Goal: Transaction & Acquisition: Purchase product/service

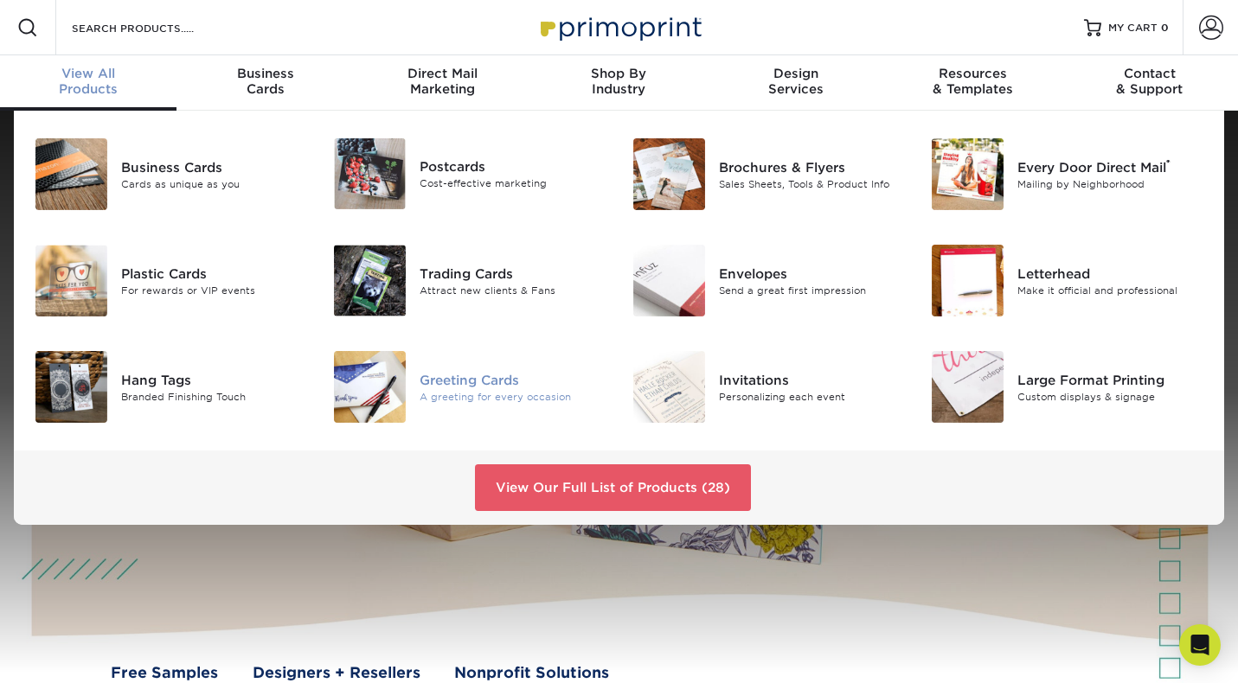
click at [465, 378] on div "Greeting Cards" at bounding box center [513, 379] width 186 height 19
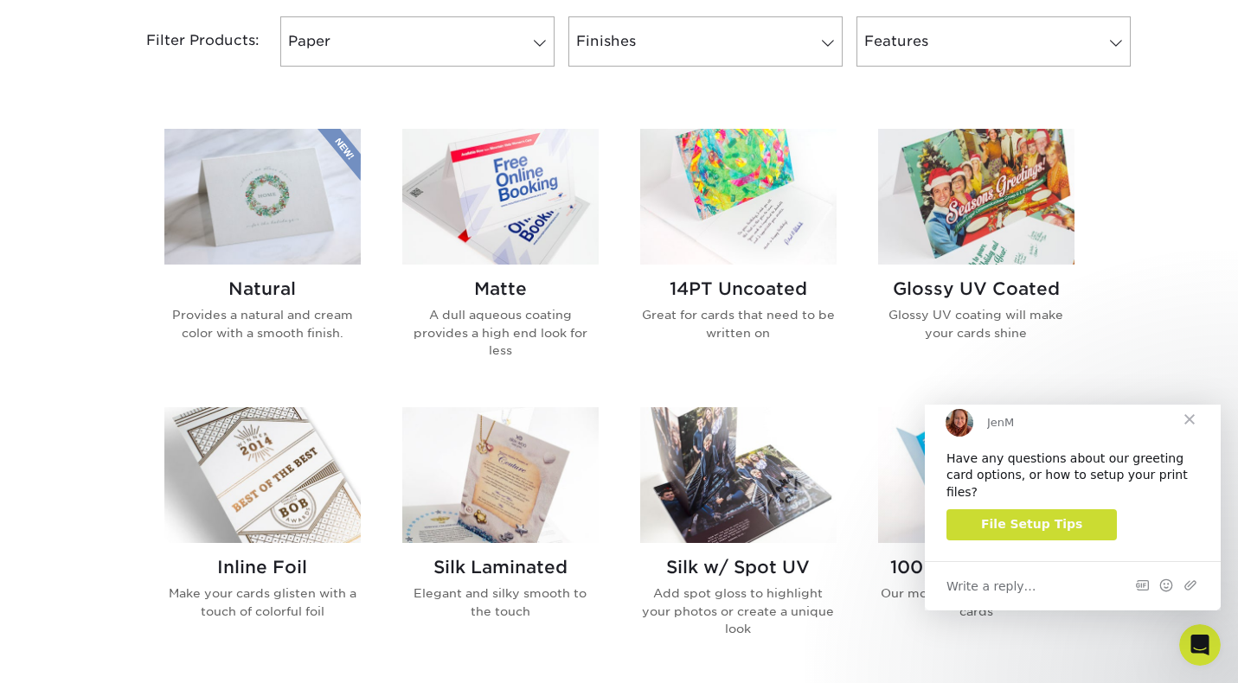
click at [1201, 439] on span "Close" at bounding box center [1189, 419] width 62 height 62
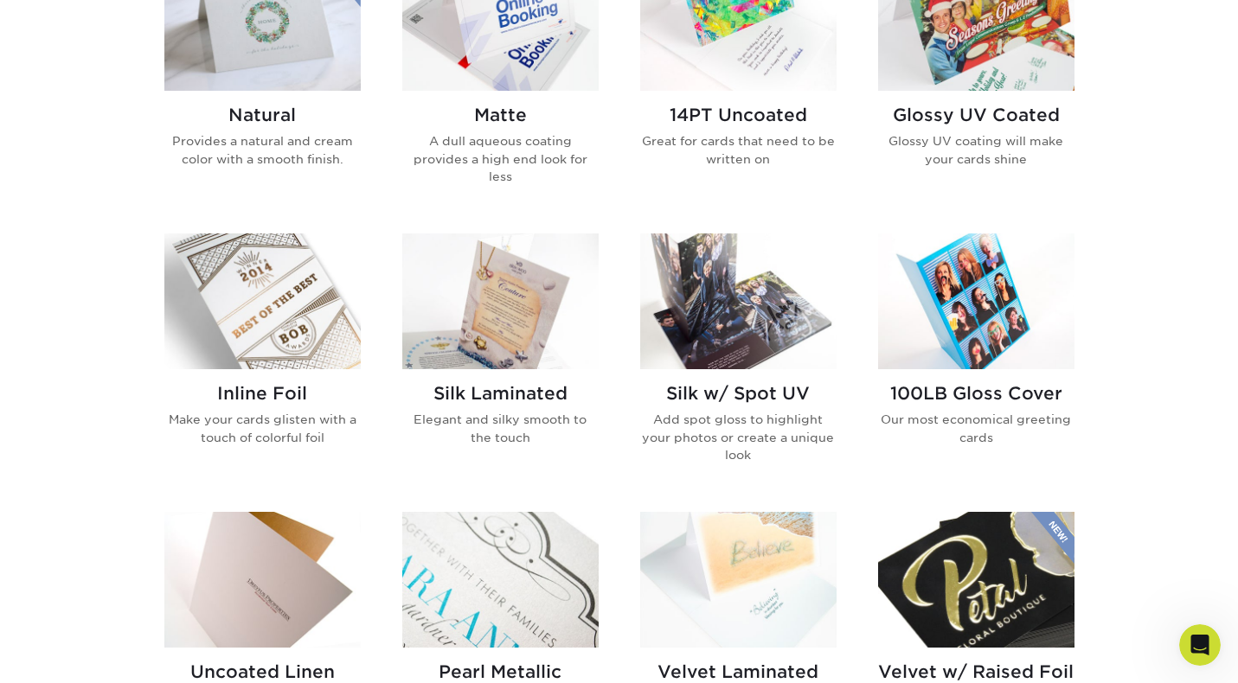
scroll to position [925, 0]
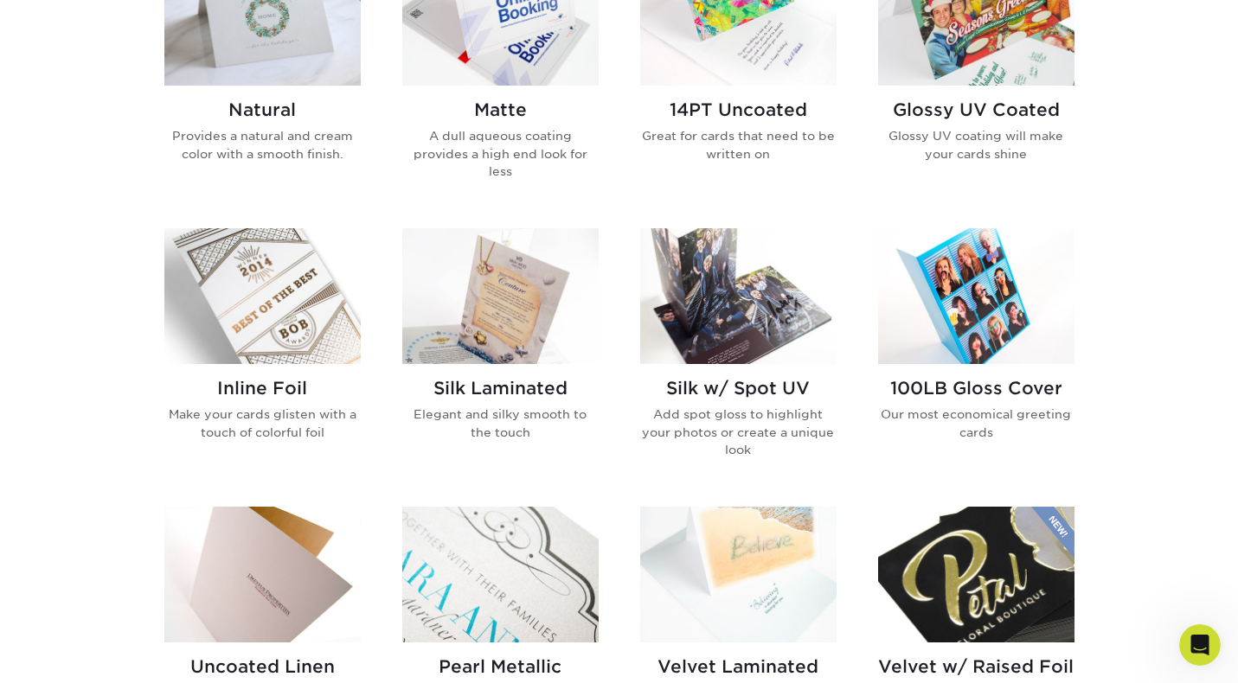
click at [279, 113] on h2 "Natural" at bounding box center [262, 109] width 196 height 21
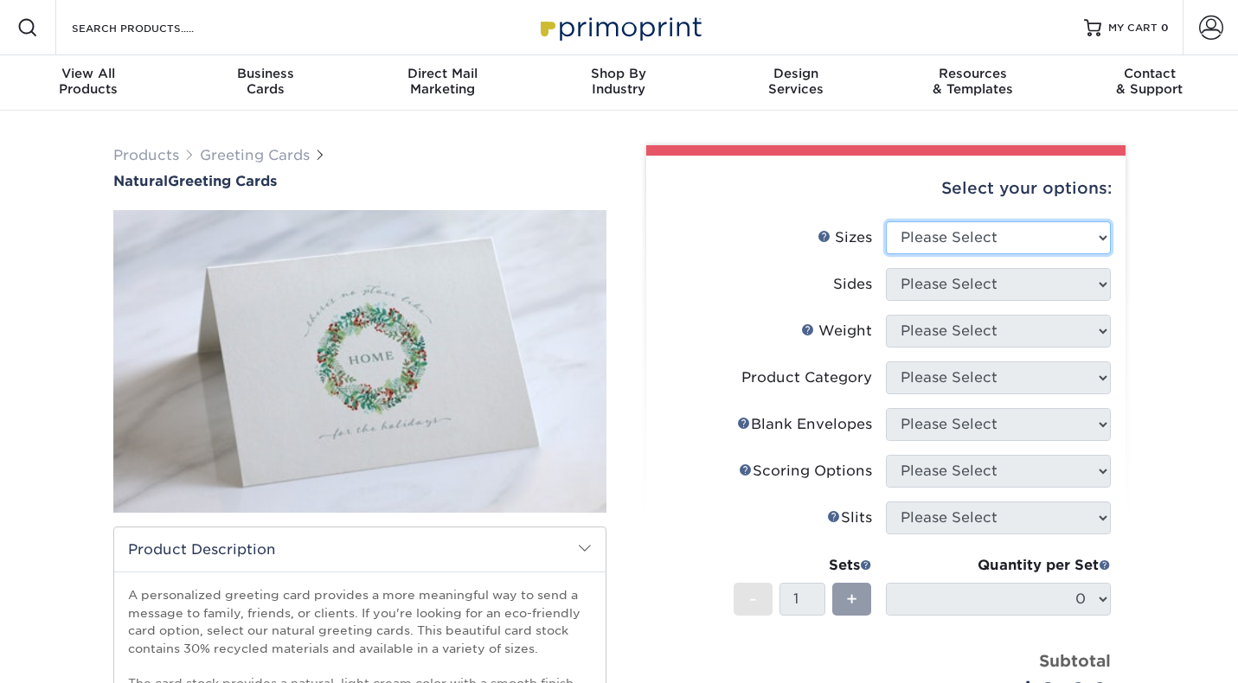
click at [991, 238] on select "Please Select 4.25" x 11" 5.5" x 8.5" 6" x 9" 6" x 12" 7" x 10" 8.5" x 11"" at bounding box center [998, 237] width 225 height 33
click at [819, 236] on link "Sizes Help" at bounding box center [825, 236] width 14 height 14
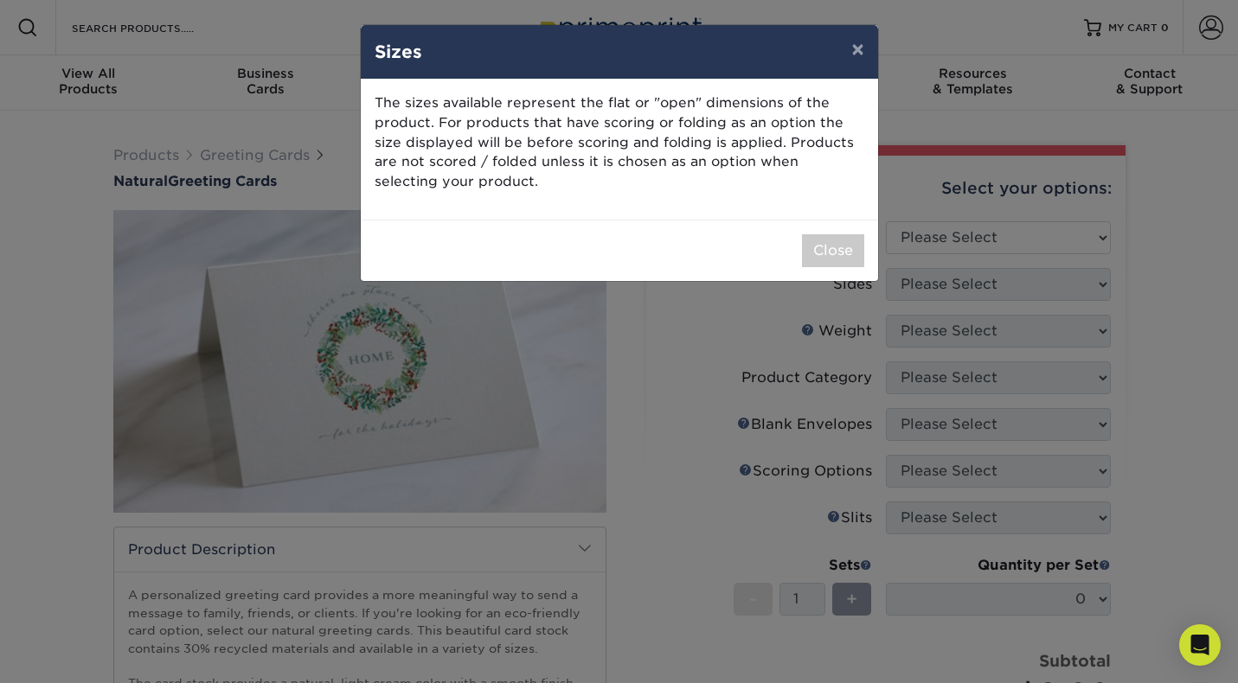
click at [842, 233] on div "Close" at bounding box center [619, 250] width 517 height 61
click at [837, 245] on button "Close" at bounding box center [833, 250] width 62 height 33
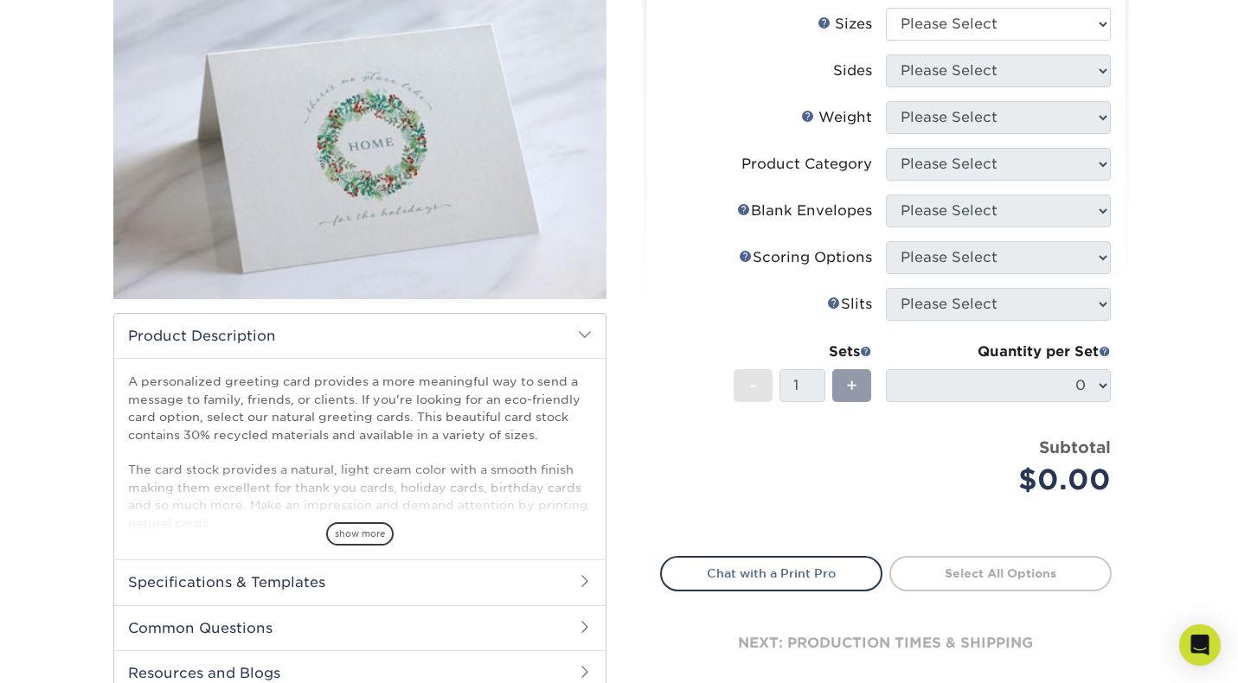
scroll to position [215, 0]
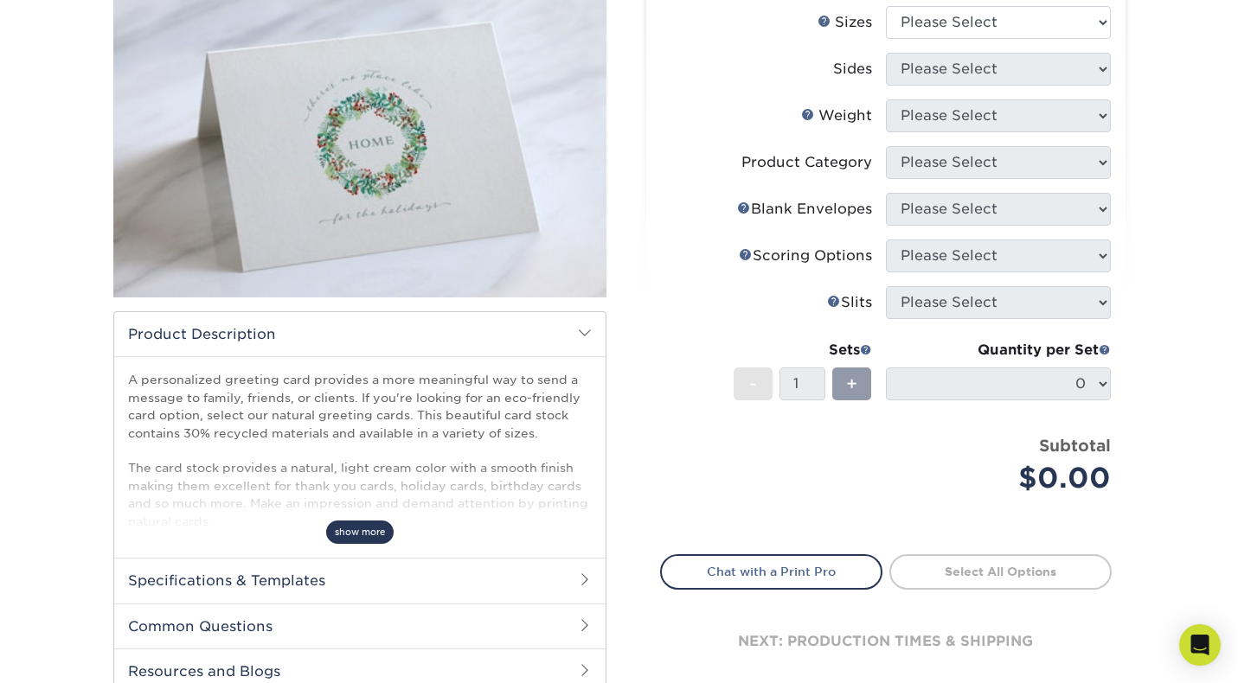
click at [362, 529] on span "show more" at bounding box center [359, 532] width 67 height 23
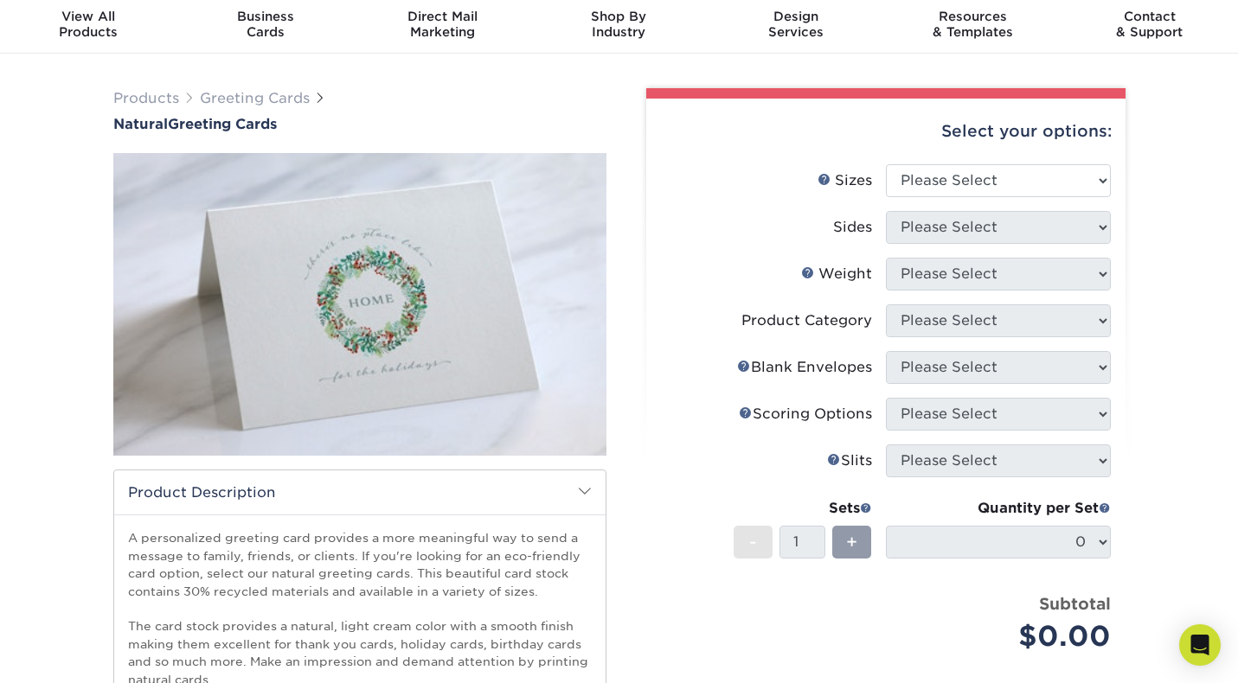
scroll to position [54, 0]
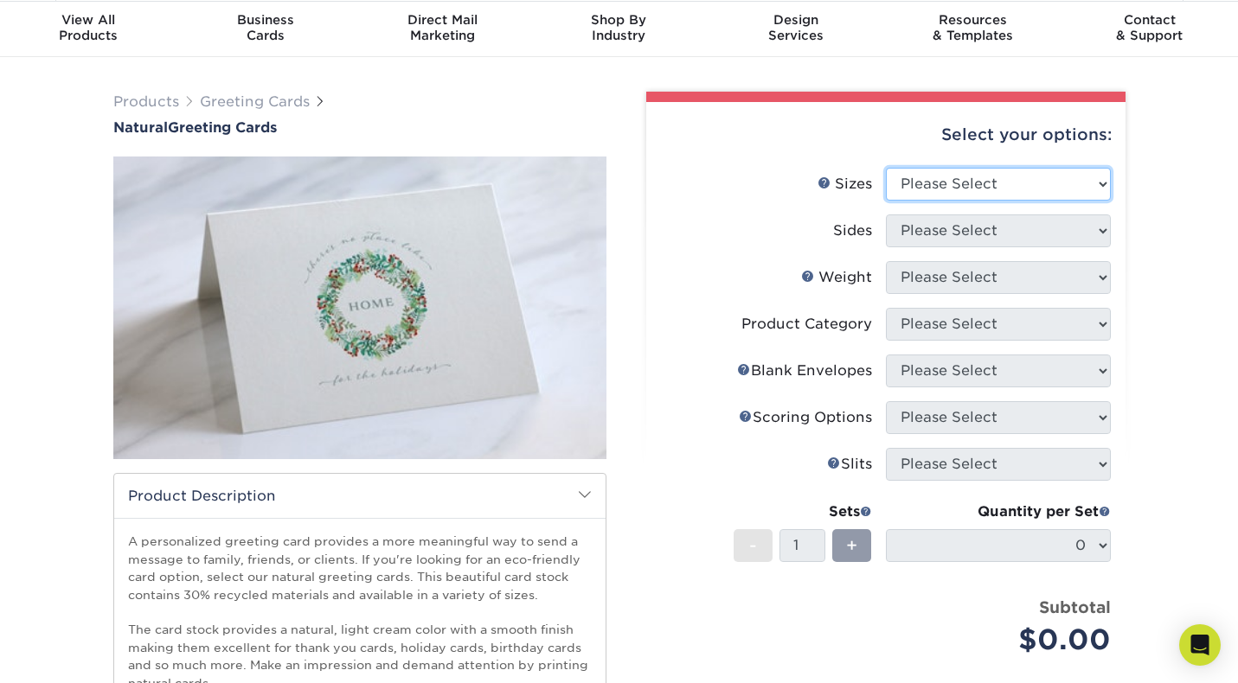
click at [985, 183] on select "Please Select 4.25" x 11" 5.5" x 8.5" 6" x 9" 6" x 12" 7" x 10" 8.5" x 11"" at bounding box center [998, 184] width 225 height 33
click at [1088, 191] on select "Please Select 4.25" x 11" 5.5" x 8.5" 6" x 9" 6" x 12" 7" x 10" 8.5" x 11"" at bounding box center [998, 184] width 225 height 33
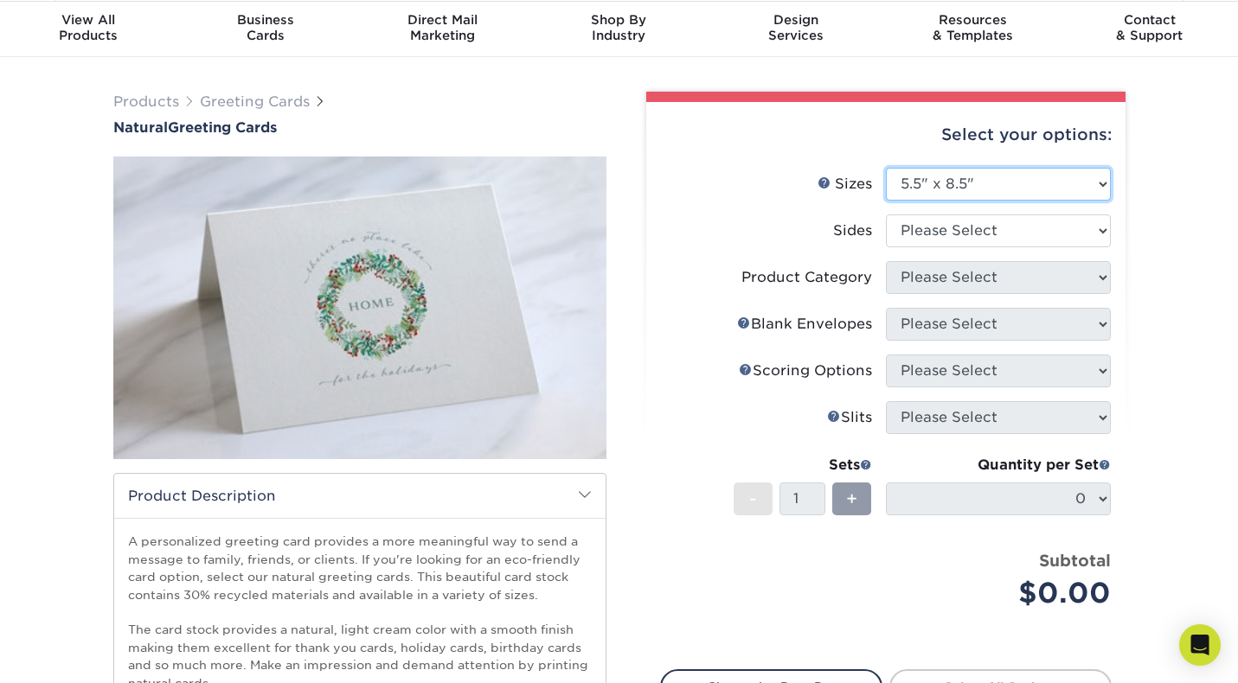
click at [1105, 180] on select "Please Select 4.25" x 11" 5.5" x 8.5" 6" x 9" 6" x 12" 7" x 10" 8.5" x 11"" at bounding box center [998, 184] width 225 height 33
select select "6.00x9.00"
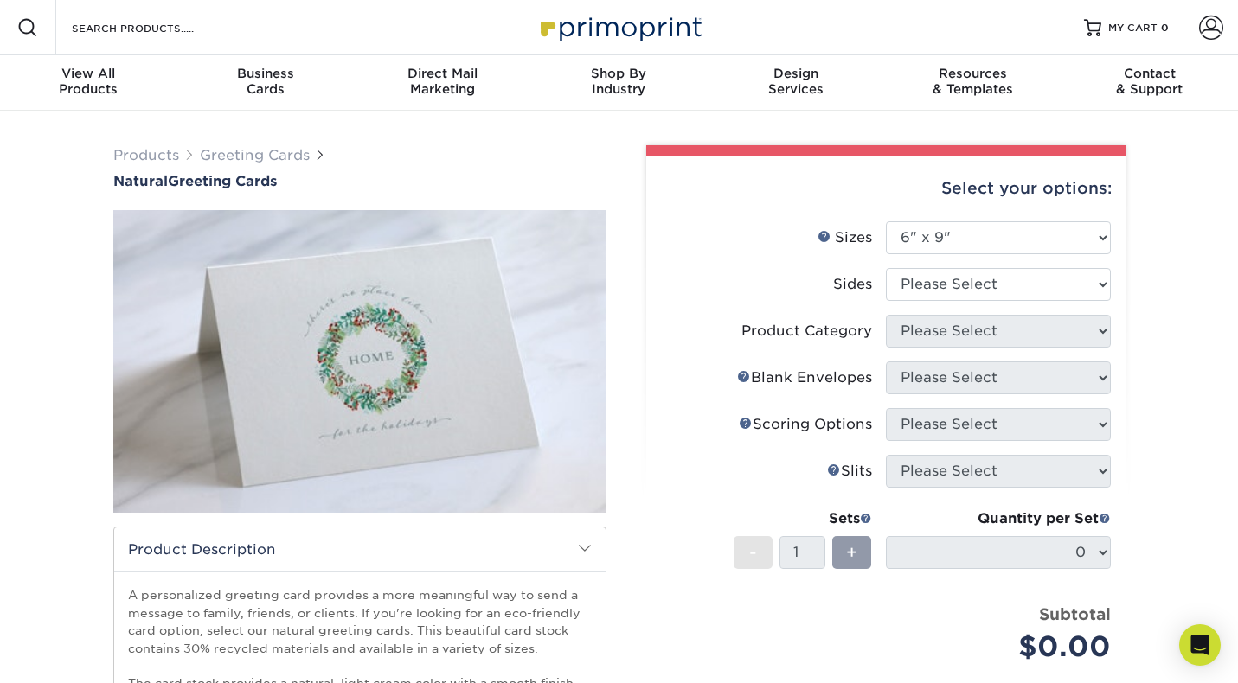
click at [72, 565] on div "Products Greeting Cards Natural Greeting Cards show more Templates /" at bounding box center [619, 571] width 1238 height 921
click at [234, 157] on link "Greeting Cards" at bounding box center [255, 155] width 110 height 16
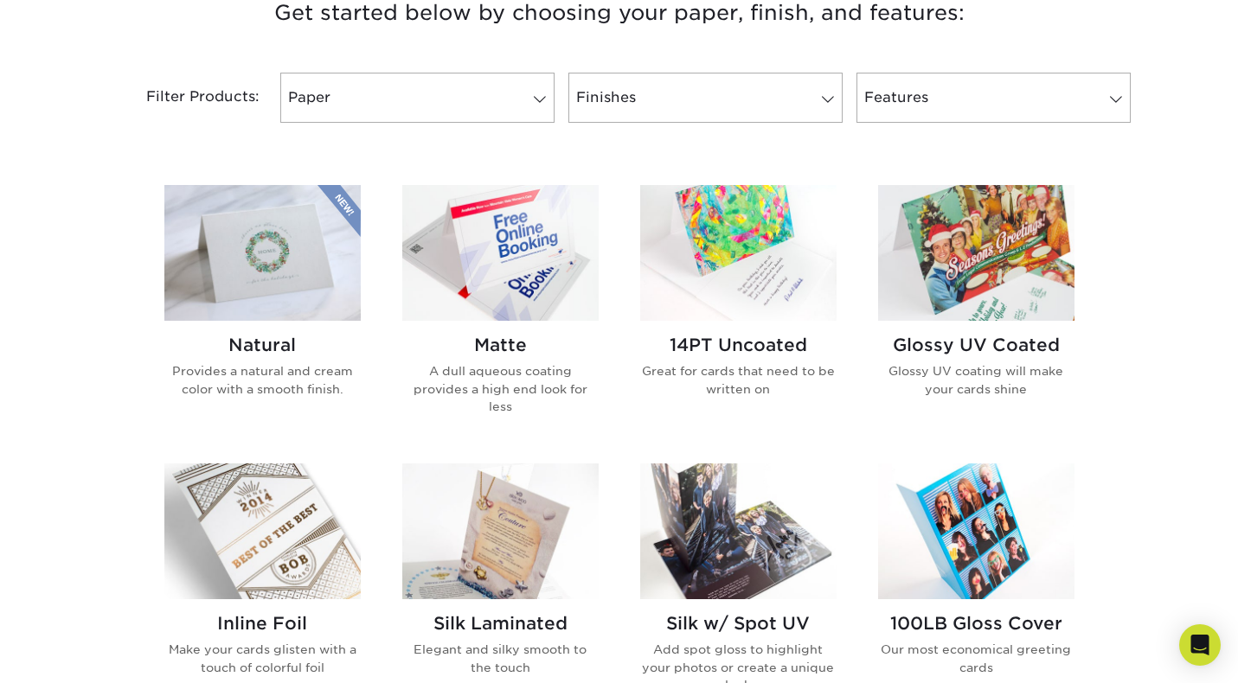
scroll to position [659, 0]
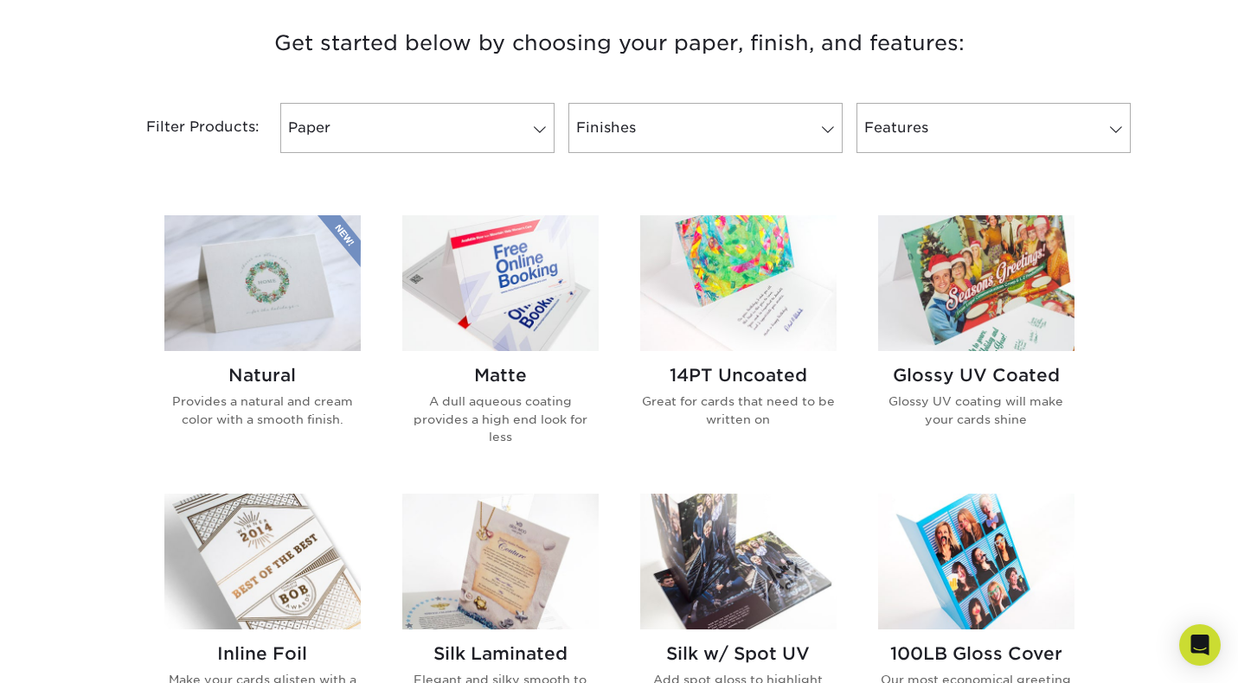
click at [279, 374] on h2 "Natural" at bounding box center [262, 375] width 196 height 21
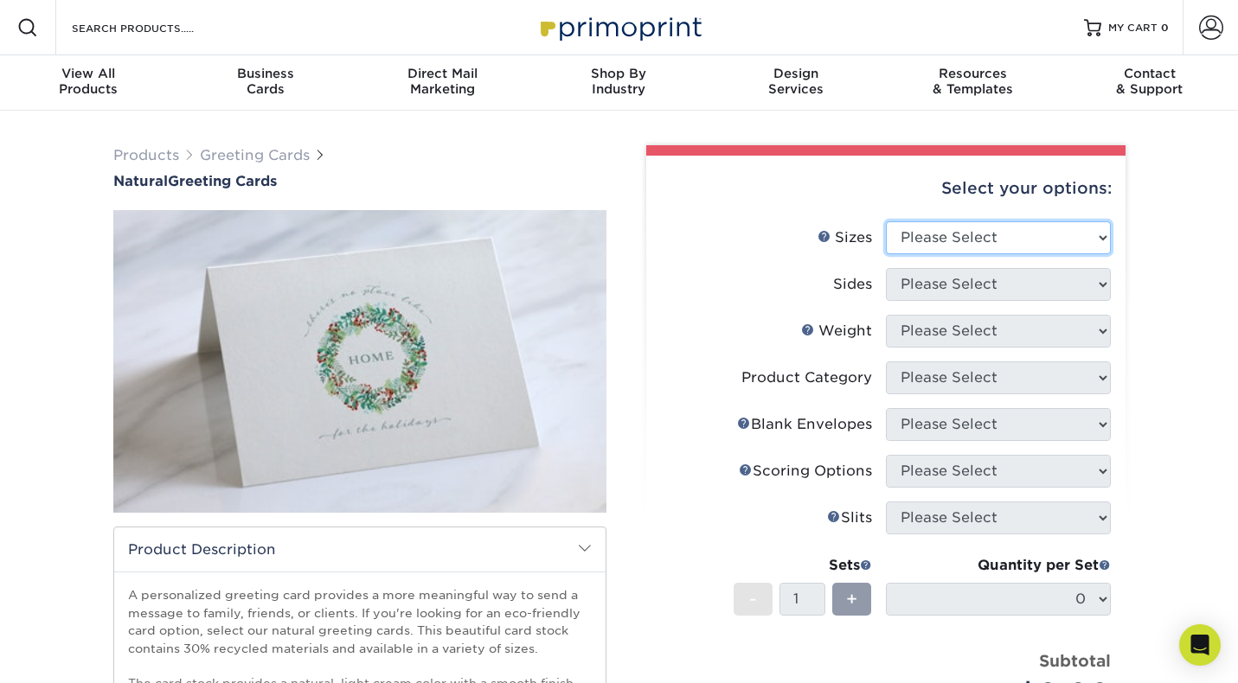
click at [917, 240] on select "Please Select 4.25" x 11" 5.5" x 8.5" 6" x 9" 6" x 12" 7" x 10" 8.5" x 11"" at bounding box center [998, 237] width 225 height 33
select select "6.00x9.00"
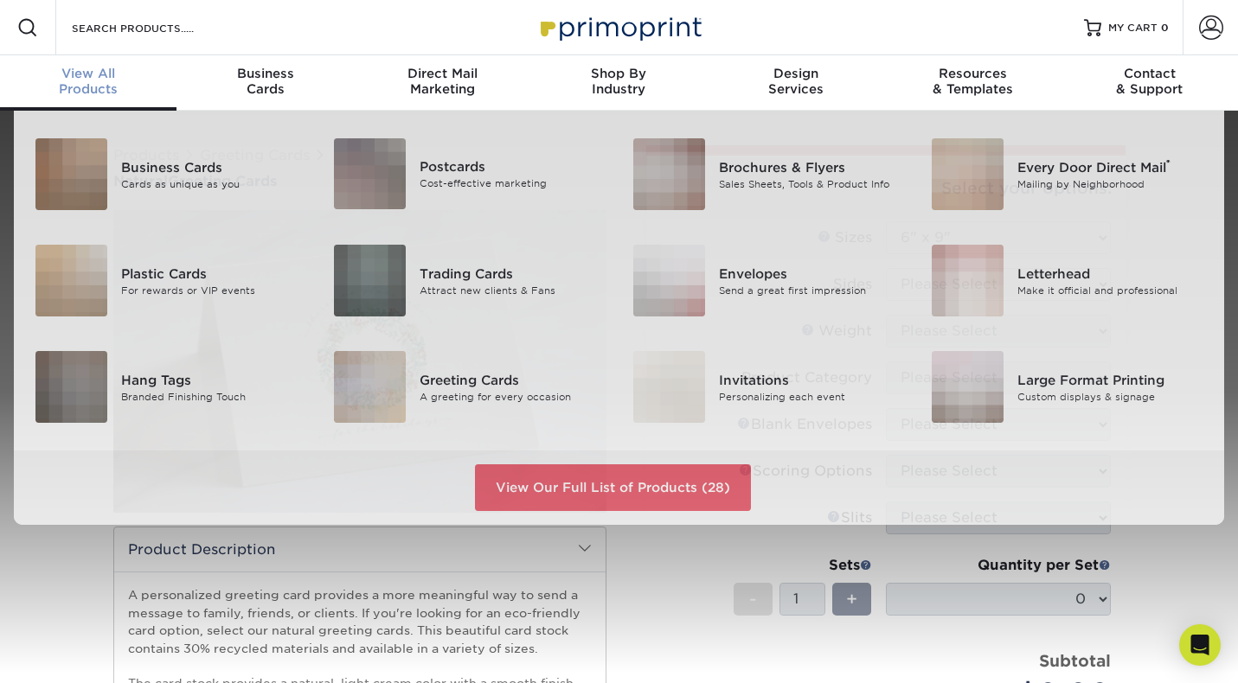
click at [117, 70] on span "View All" at bounding box center [88, 74] width 176 height 16
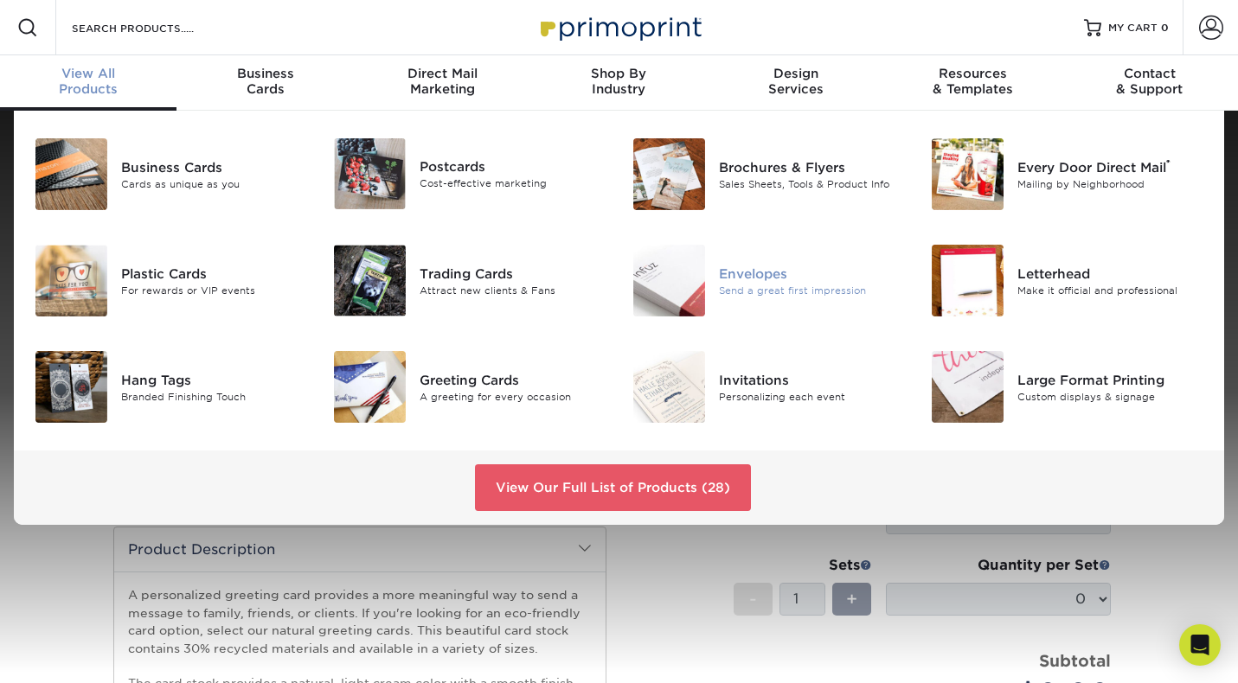
click at [758, 272] on div "Envelopes" at bounding box center [812, 273] width 186 height 19
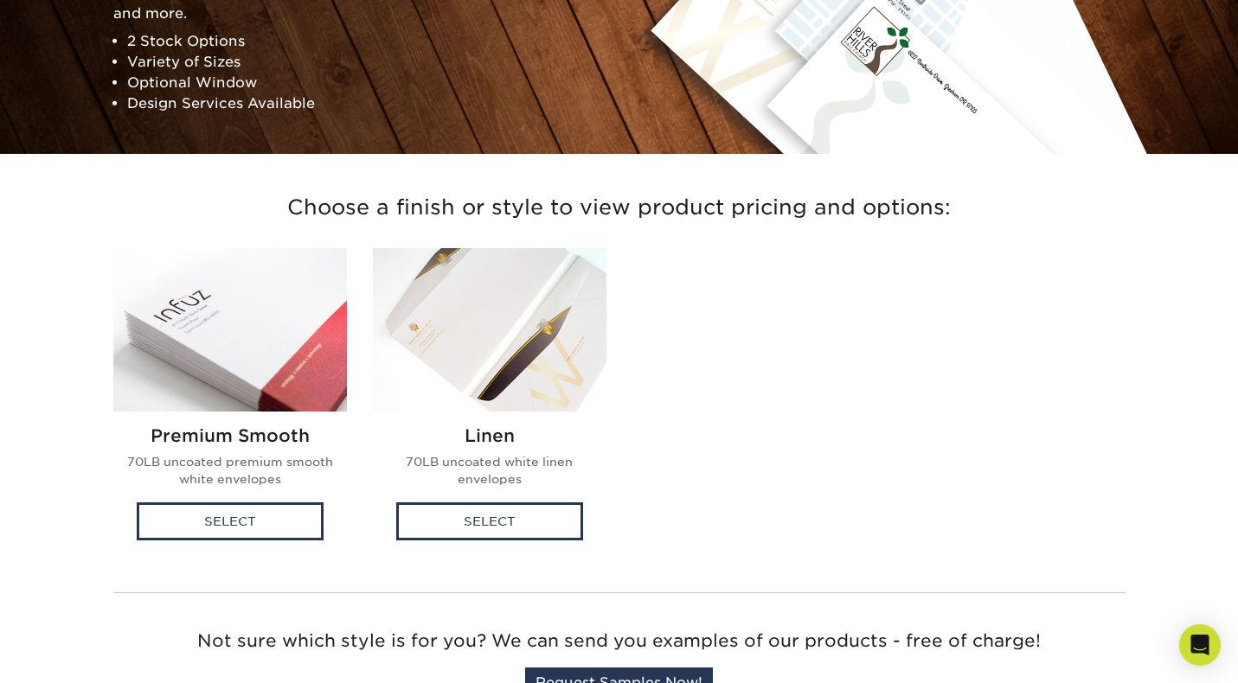
scroll to position [292, 0]
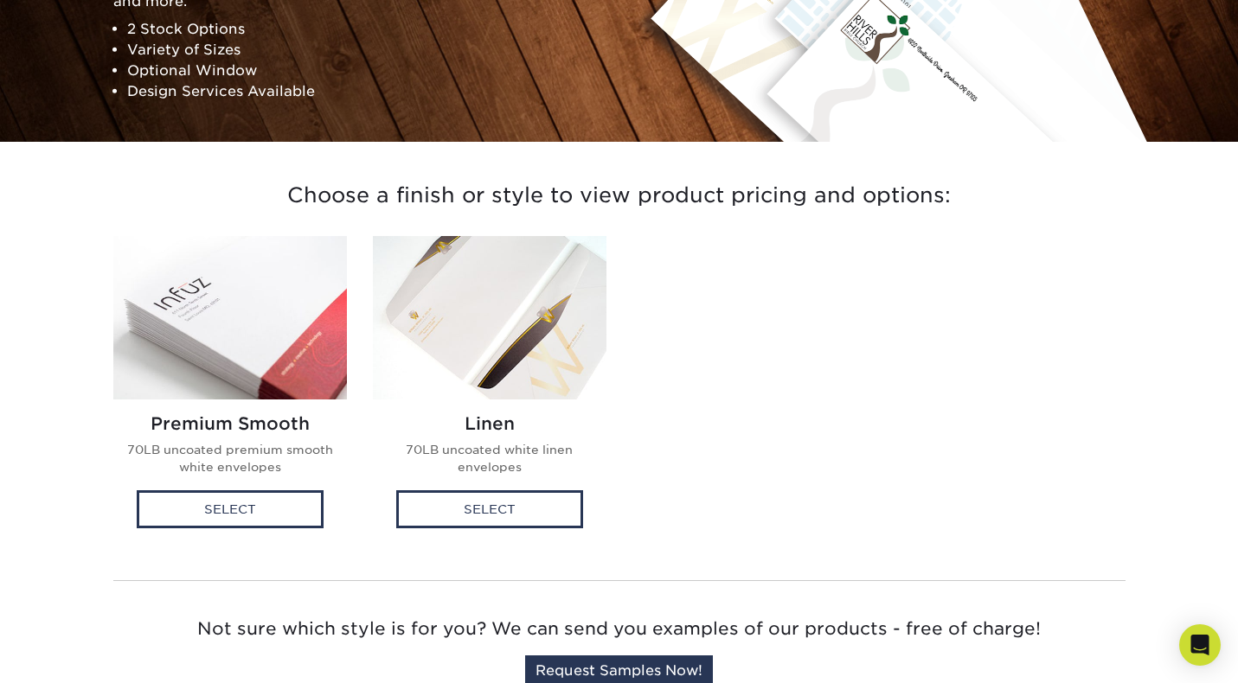
click at [199, 338] on img at bounding box center [230, 318] width 234 height 164
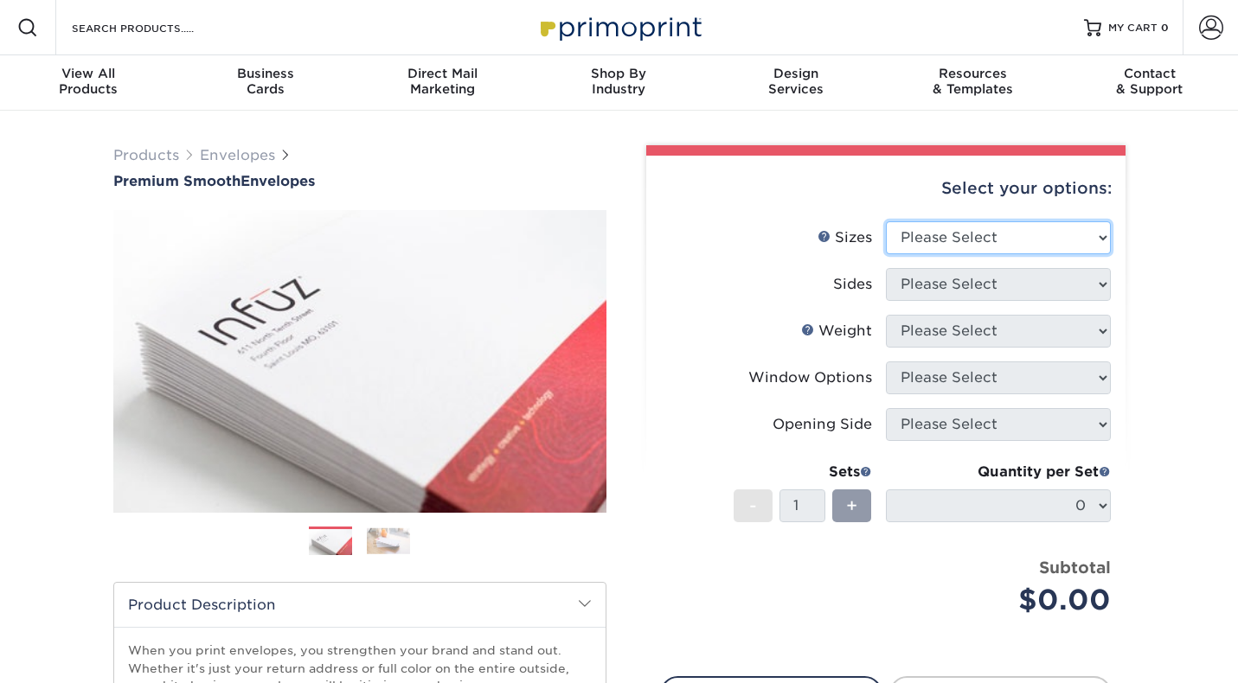
click at [959, 229] on select "Please Select 8.875" x 3.875" 4.125" x 9.5" 5.25" x 7.25" 9" x 12"" at bounding box center [998, 237] width 225 height 33
select select "5.25x7.25"
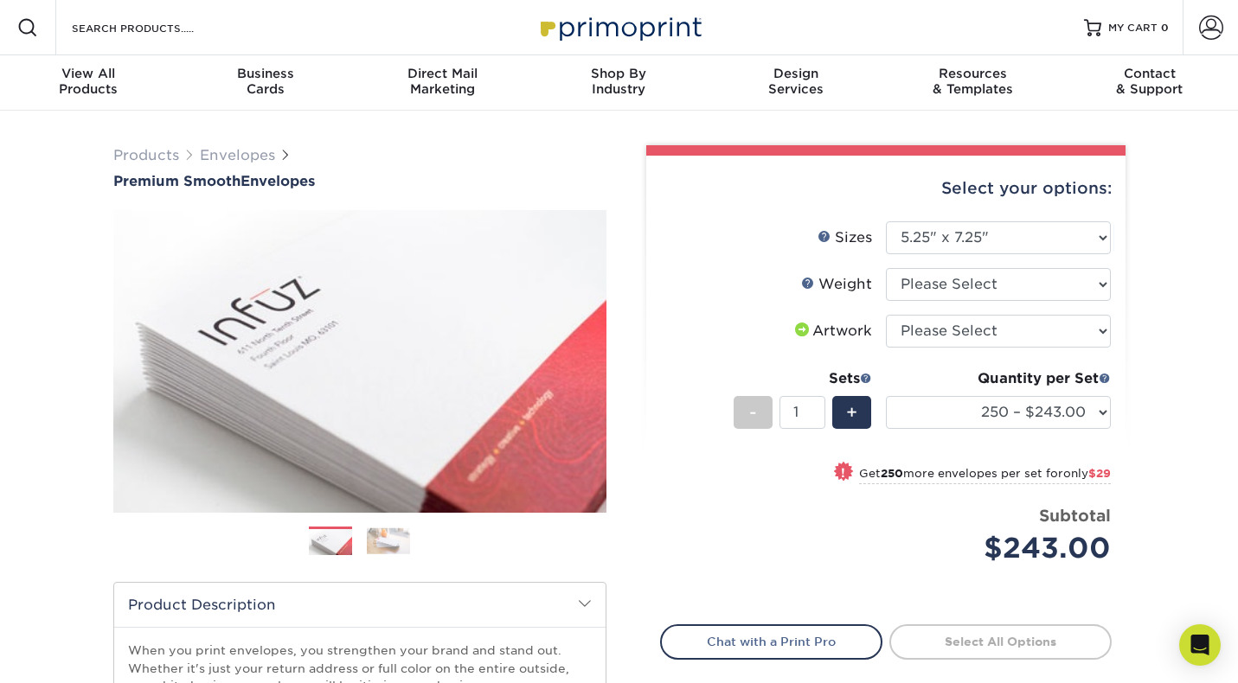
click at [383, 539] on img at bounding box center [388, 541] width 43 height 27
